Goal: Information Seeking & Learning: Learn about a topic

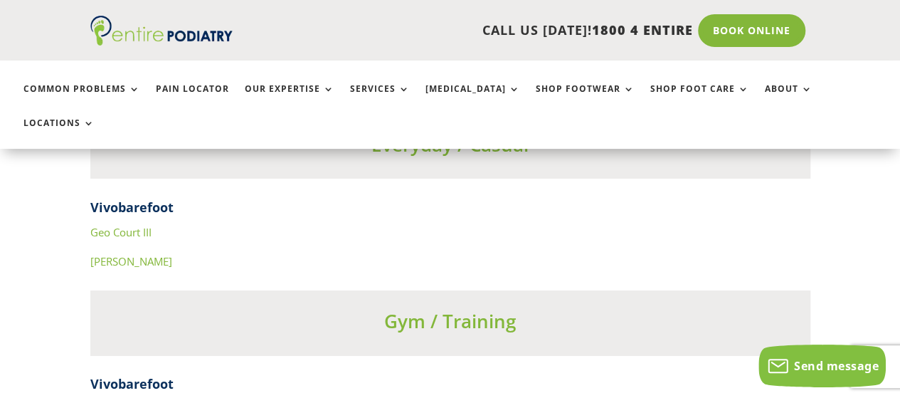
scroll to position [4977, 0]
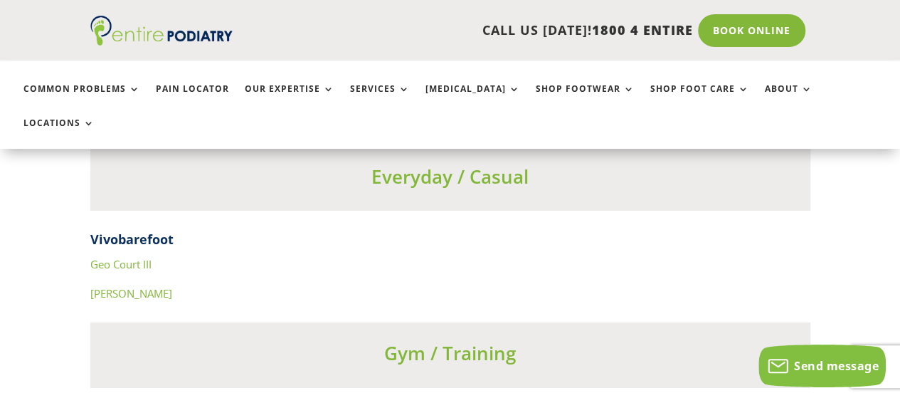
click at [132, 257] on link "Geo Court III" at bounding box center [120, 264] width 61 height 14
click at [98, 230] on h4 "Vivobarefoot" at bounding box center [450, 242] width 720 height 25
click at [100, 286] on link "[PERSON_NAME]" at bounding box center [131, 293] width 82 height 14
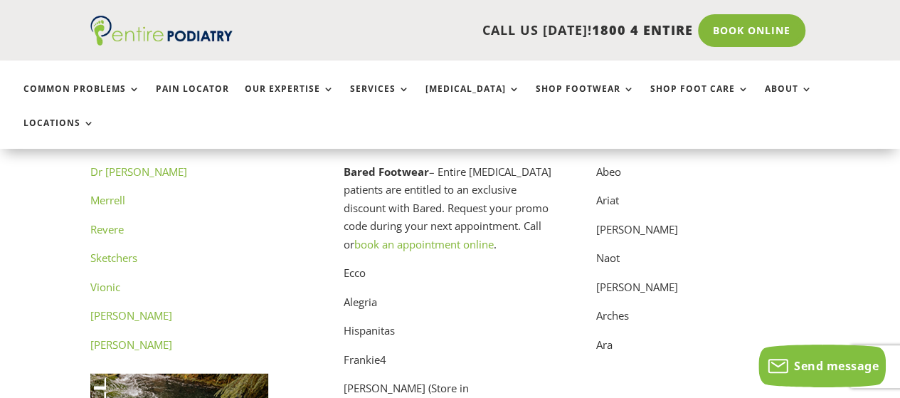
scroll to position [7106, 0]
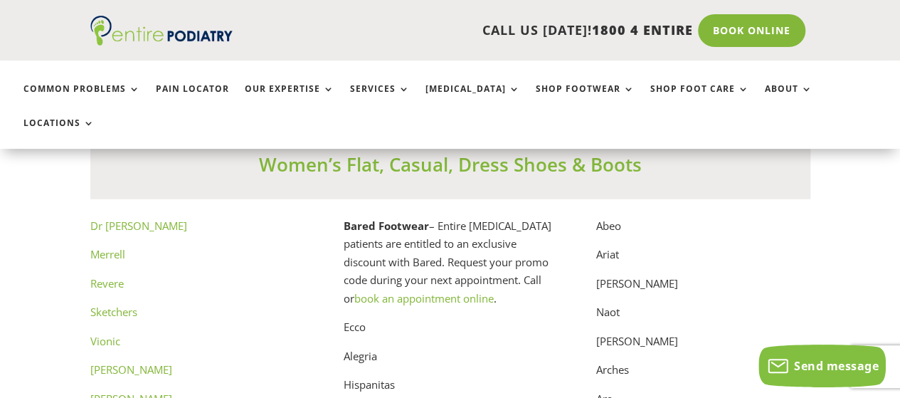
click at [149, 362] on link "[PERSON_NAME]" at bounding box center [131, 369] width 82 height 14
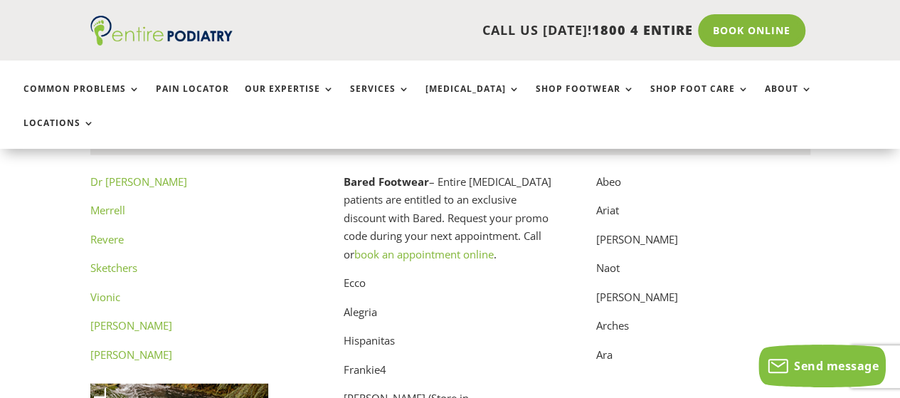
scroll to position [7139, 0]
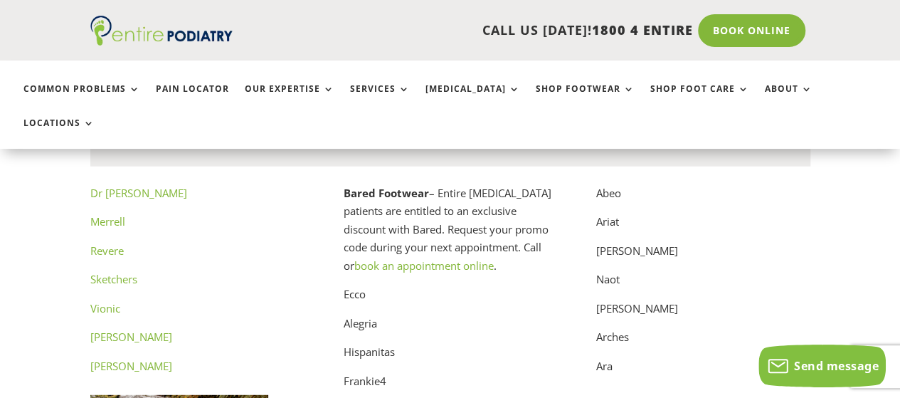
click at [105, 301] on link "Vionic" at bounding box center [105, 308] width 30 height 14
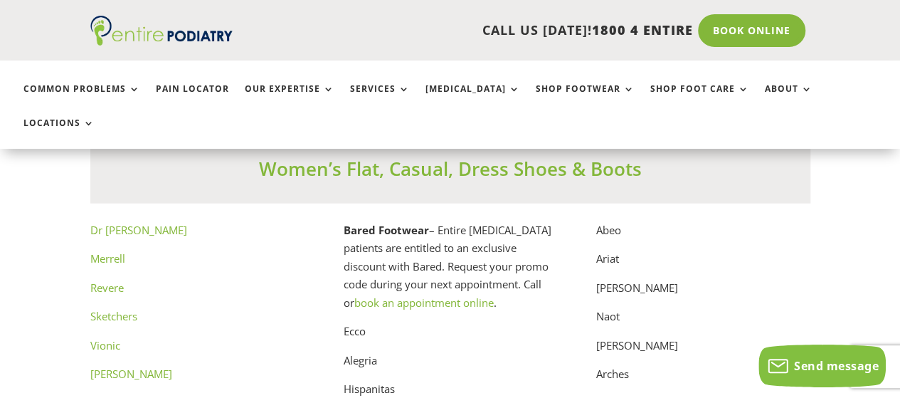
scroll to position [7129, 0]
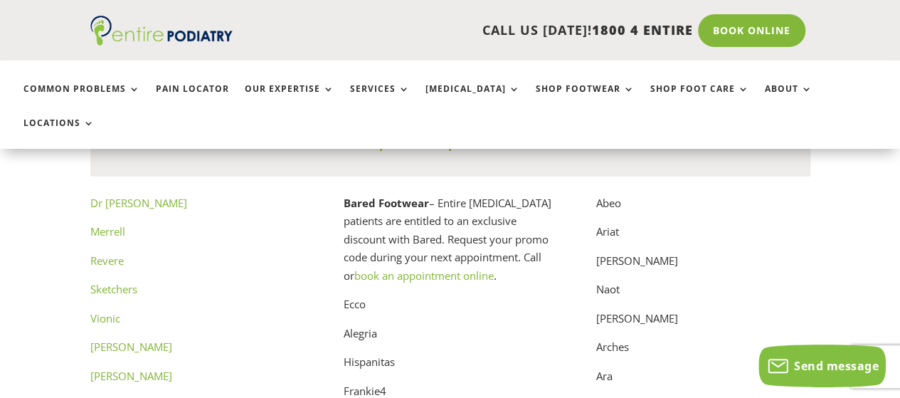
click at [112, 368] on link "[PERSON_NAME]" at bounding box center [131, 375] width 82 height 14
